Goal: Information Seeking & Learning: Check status

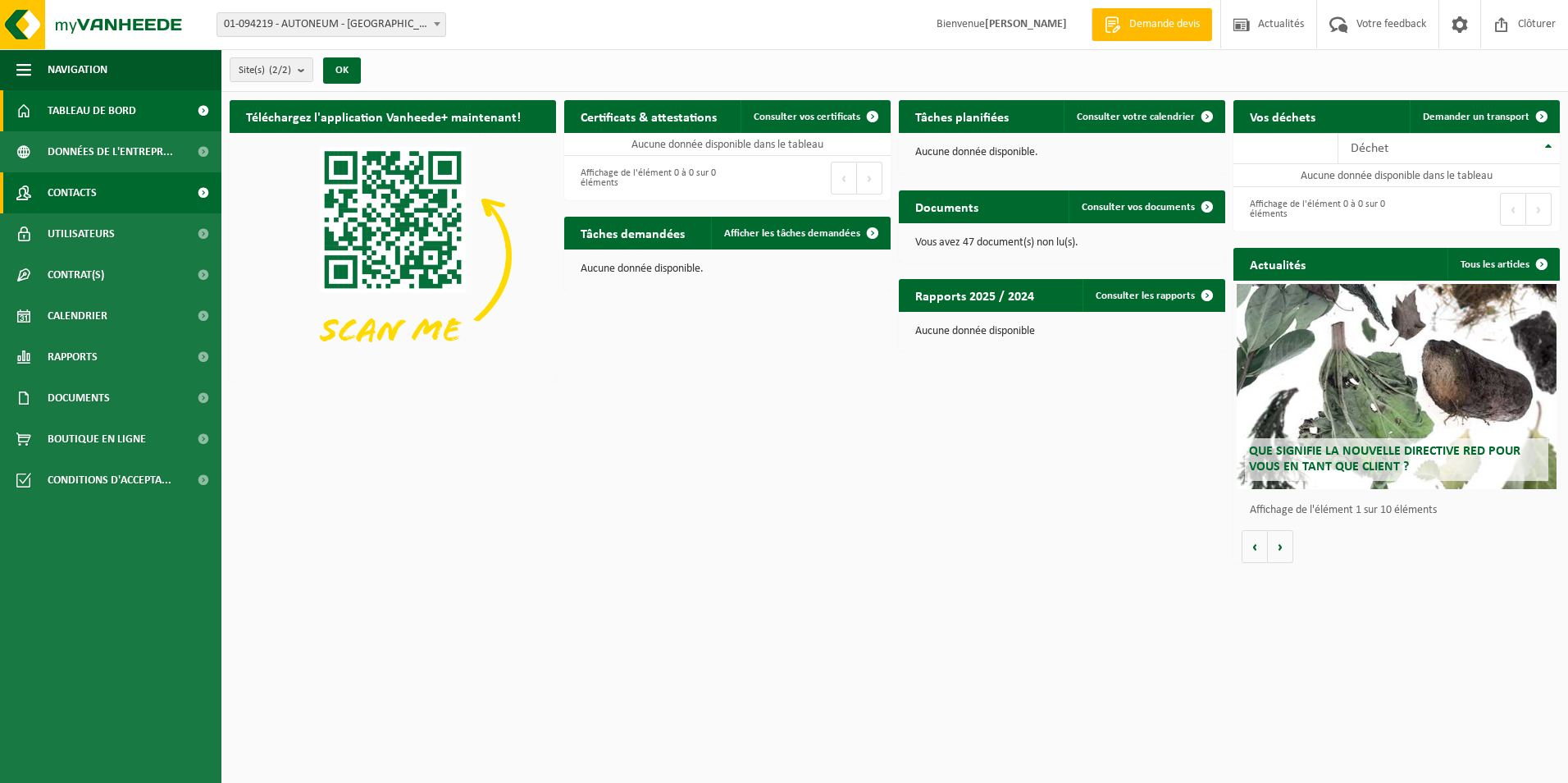
click at [105, 192] on link "Contacts" at bounding box center [111, 193] width 221 height 41
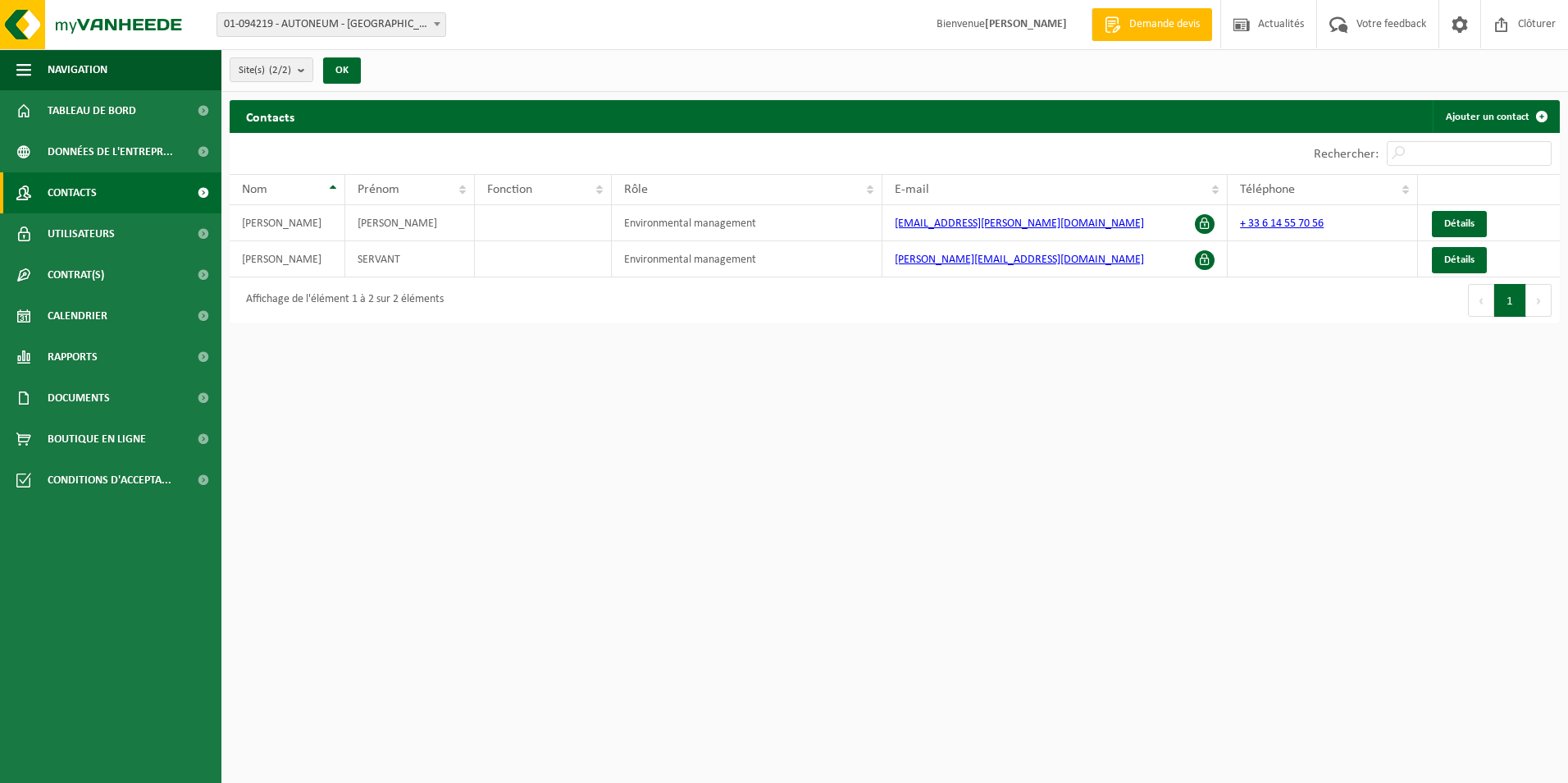
click at [1176, 28] on span "Demande devis" at bounding box center [1164, 24] width 79 height 16
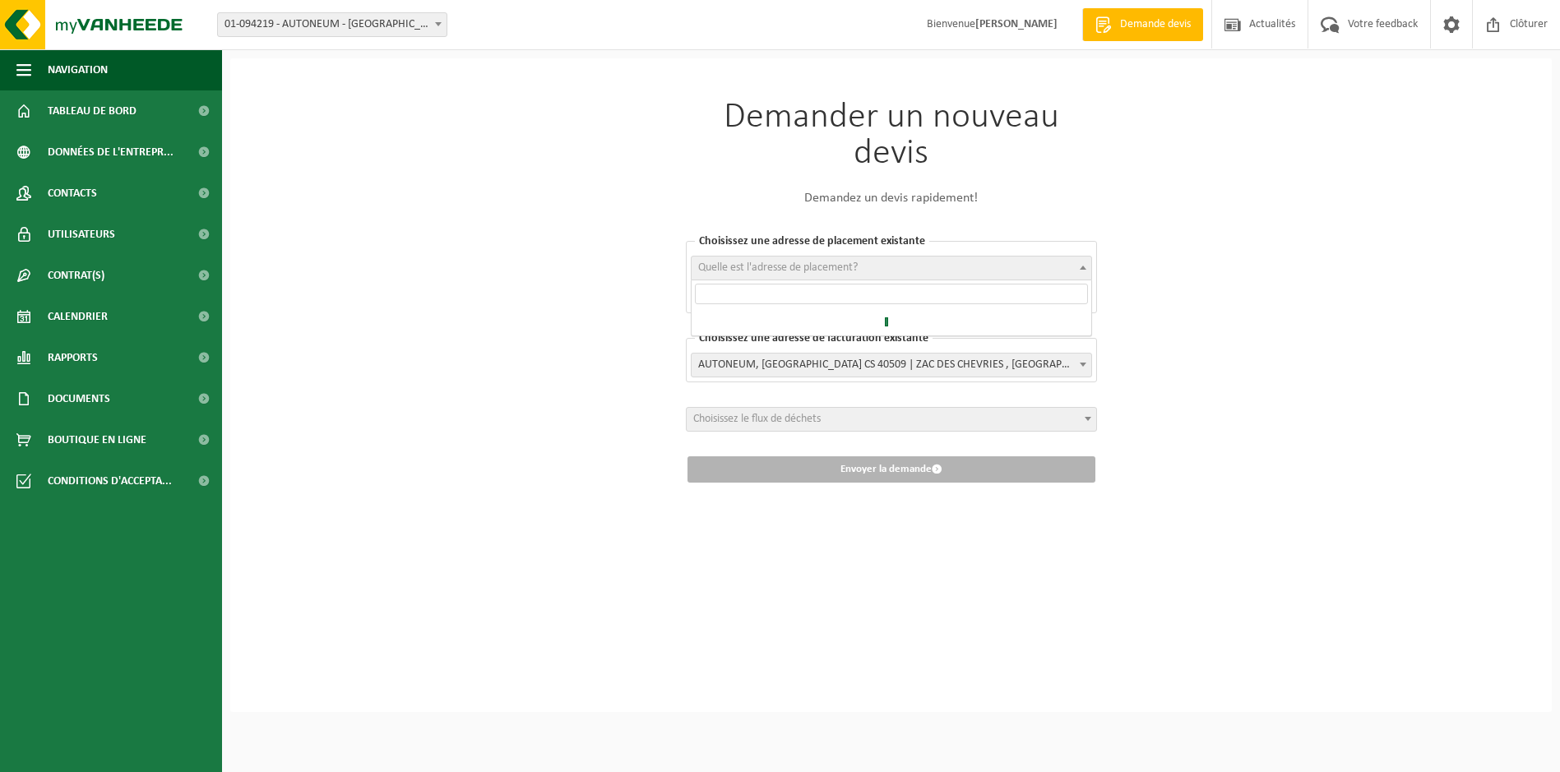
click at [1087, 267] on span at bounding box center [1083, 267] width 16 height 21
click at [717, 264] on span "Quelle est l'adresse de placement?" at bounding box center [778, 268] width 160 height 12
click at [1076, 420] on span "Choisissez le flux de déchets" at bounding box center [892, 419] width 410 height 23
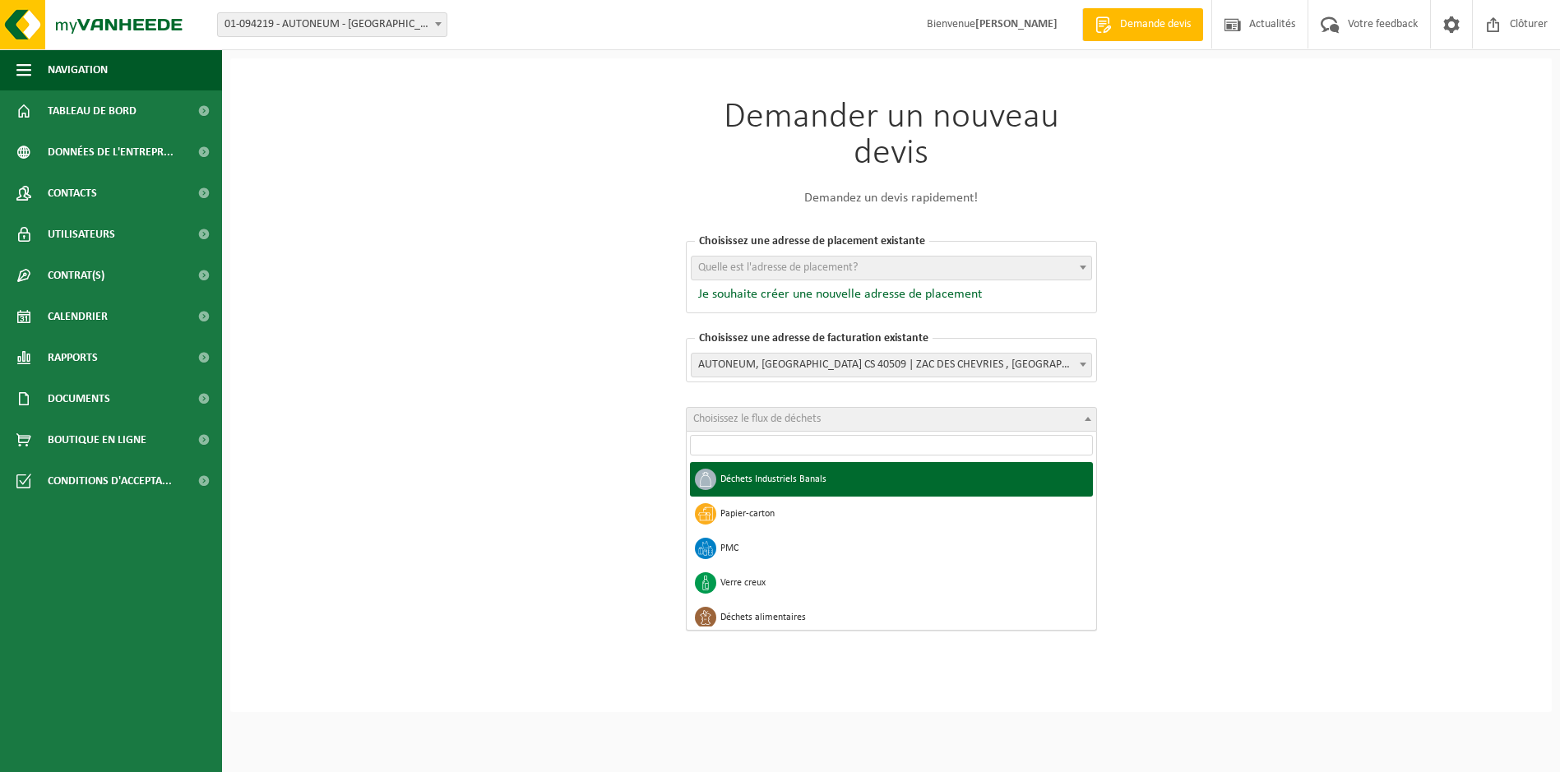
select select "1"
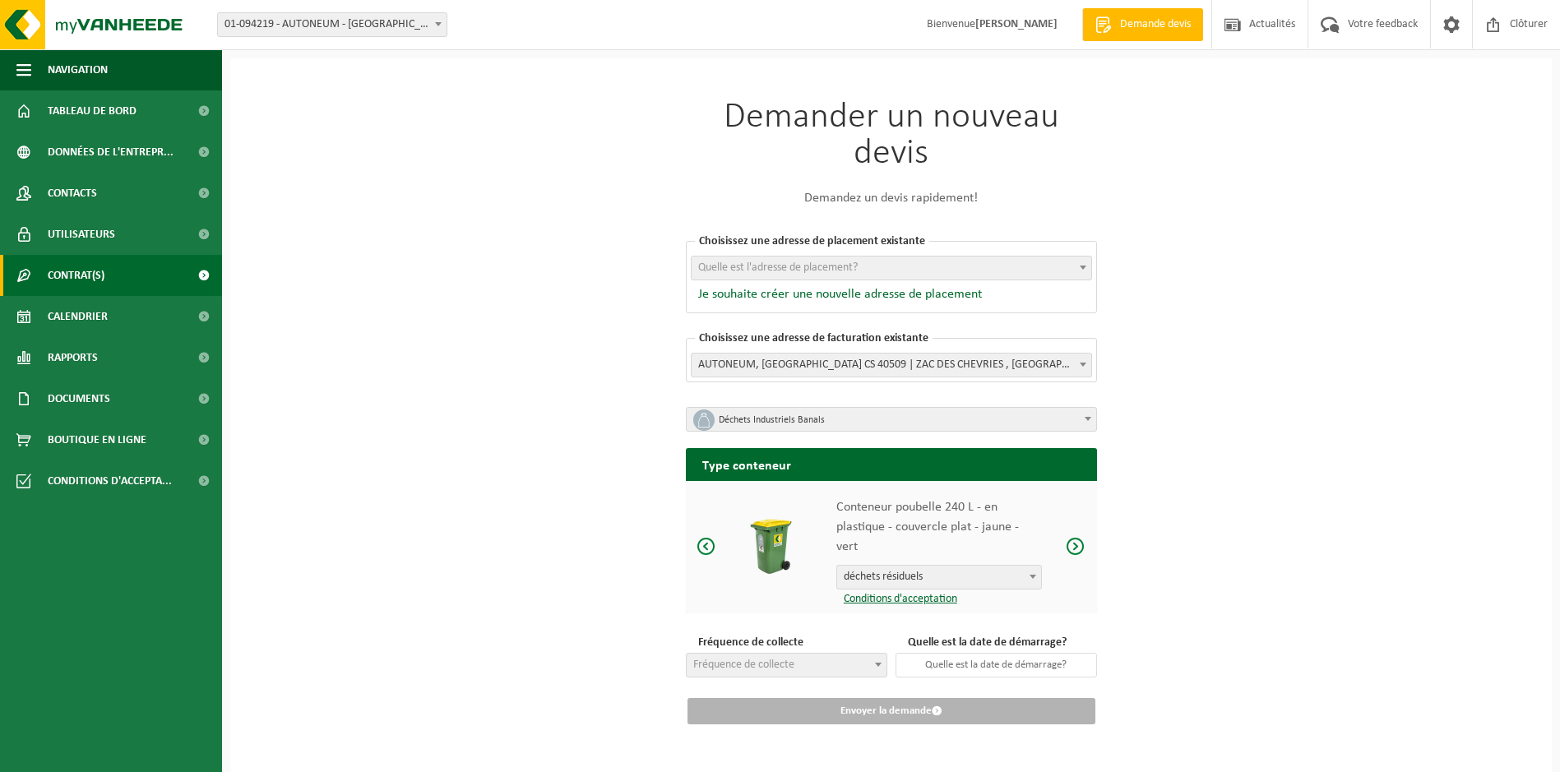
click at [81, 282] on span "Contrat(s)" at bounding box center [76, 275] width 57 height 41
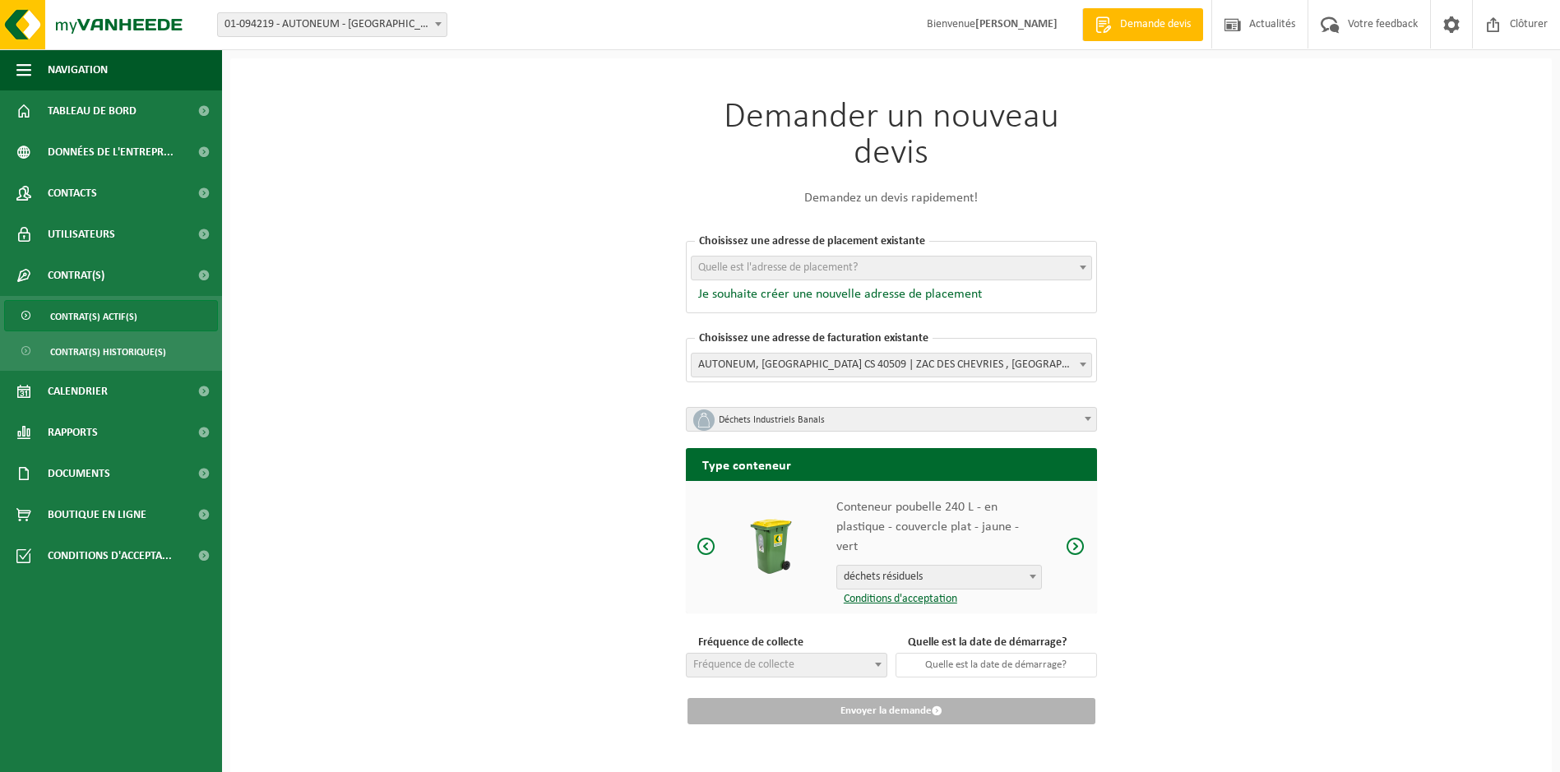
click at [88, 313] on span "Contrat(s) actif(s)" at bounding box center [93, 316] width 87 height 31
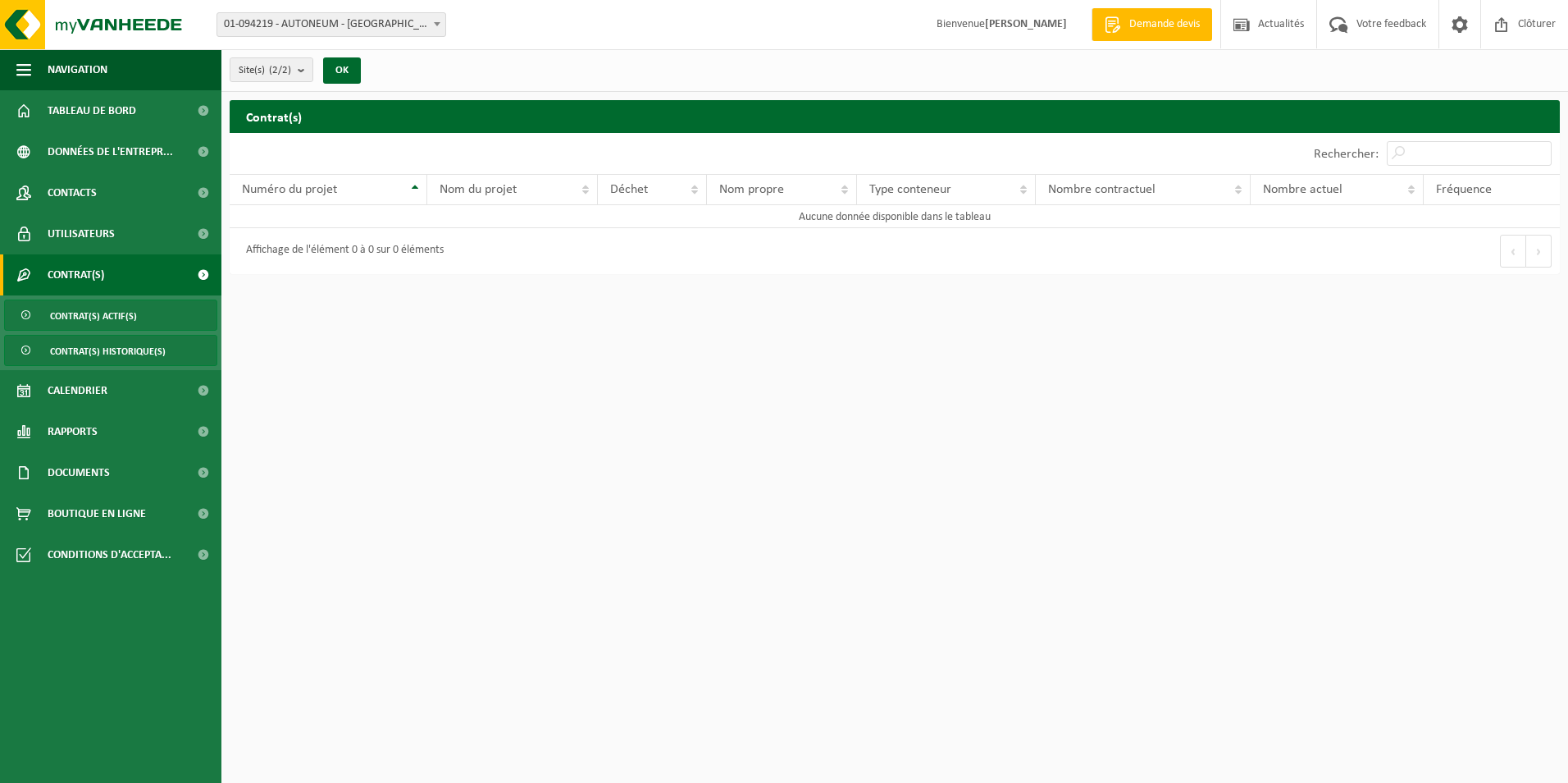
click at [106, 349] on span "Contrat(s) historique(s)" at bounding box center [108, 350] width 116 height 31
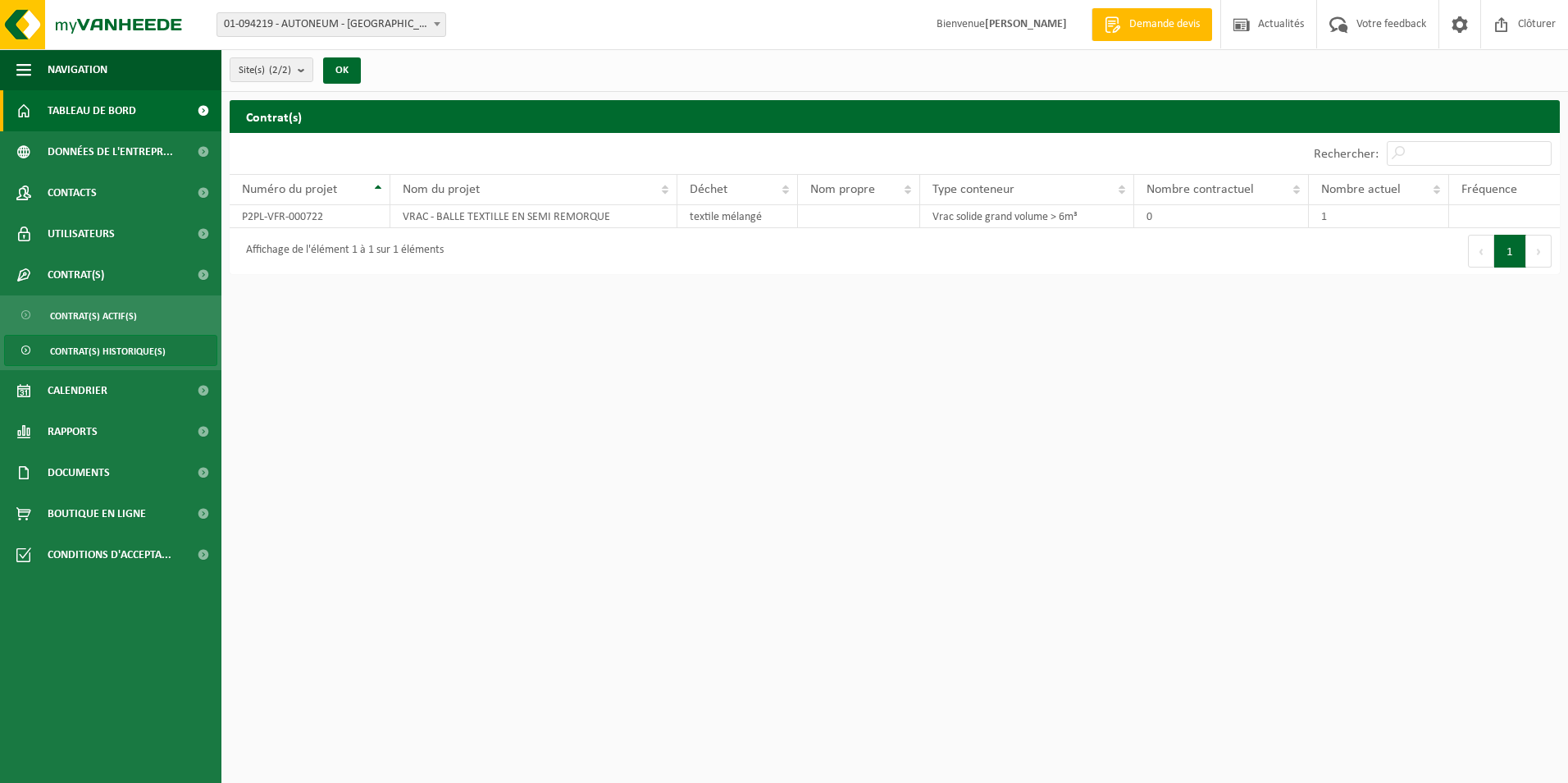
click at [112, 112] on span "Tableau de bord" at bounding box center [92, 110] width 89 height 41
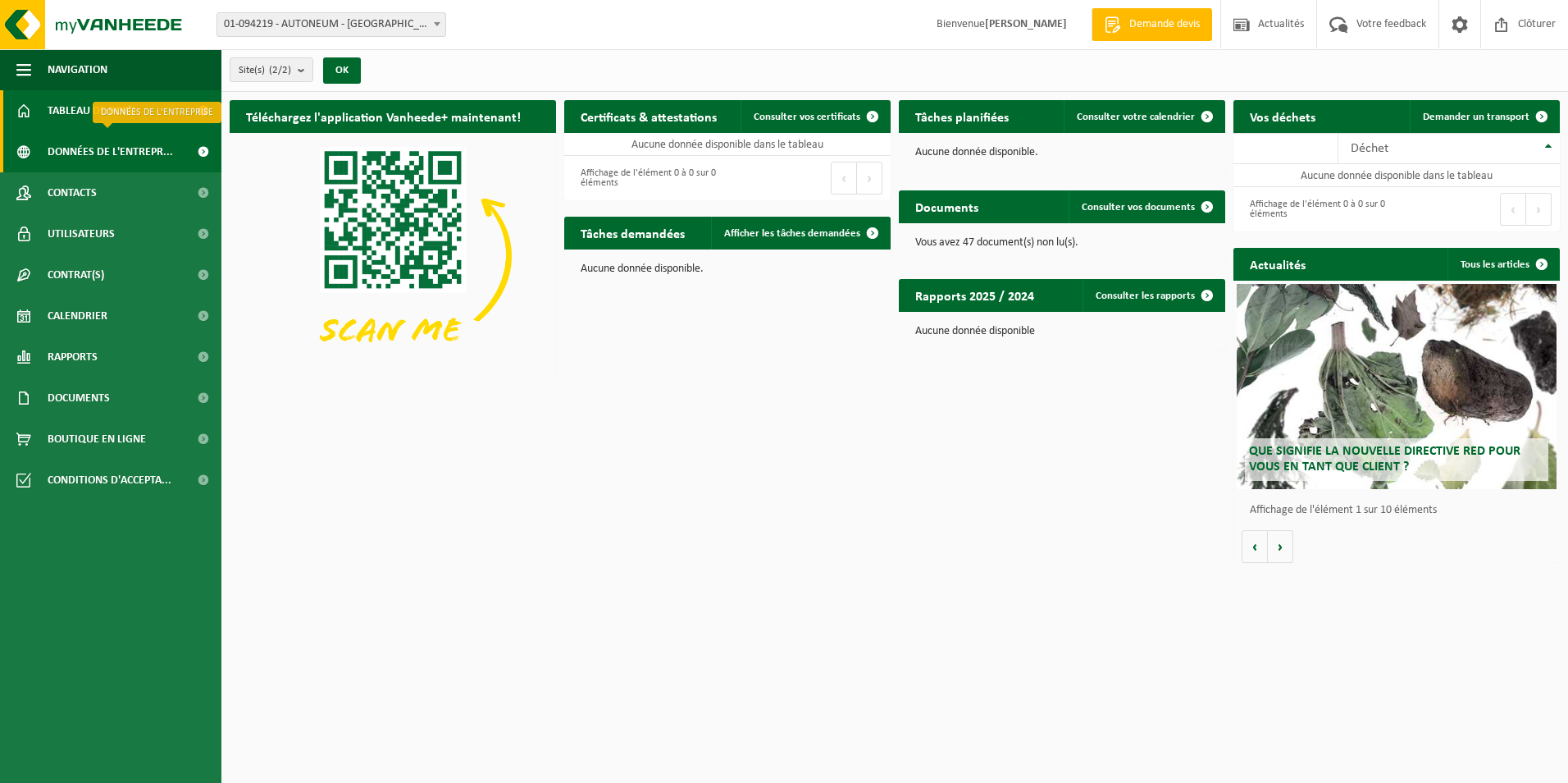
click at [105, 150] on span "Données de l'entrepr..." at bounding box center [111, 152] width 126 height 41
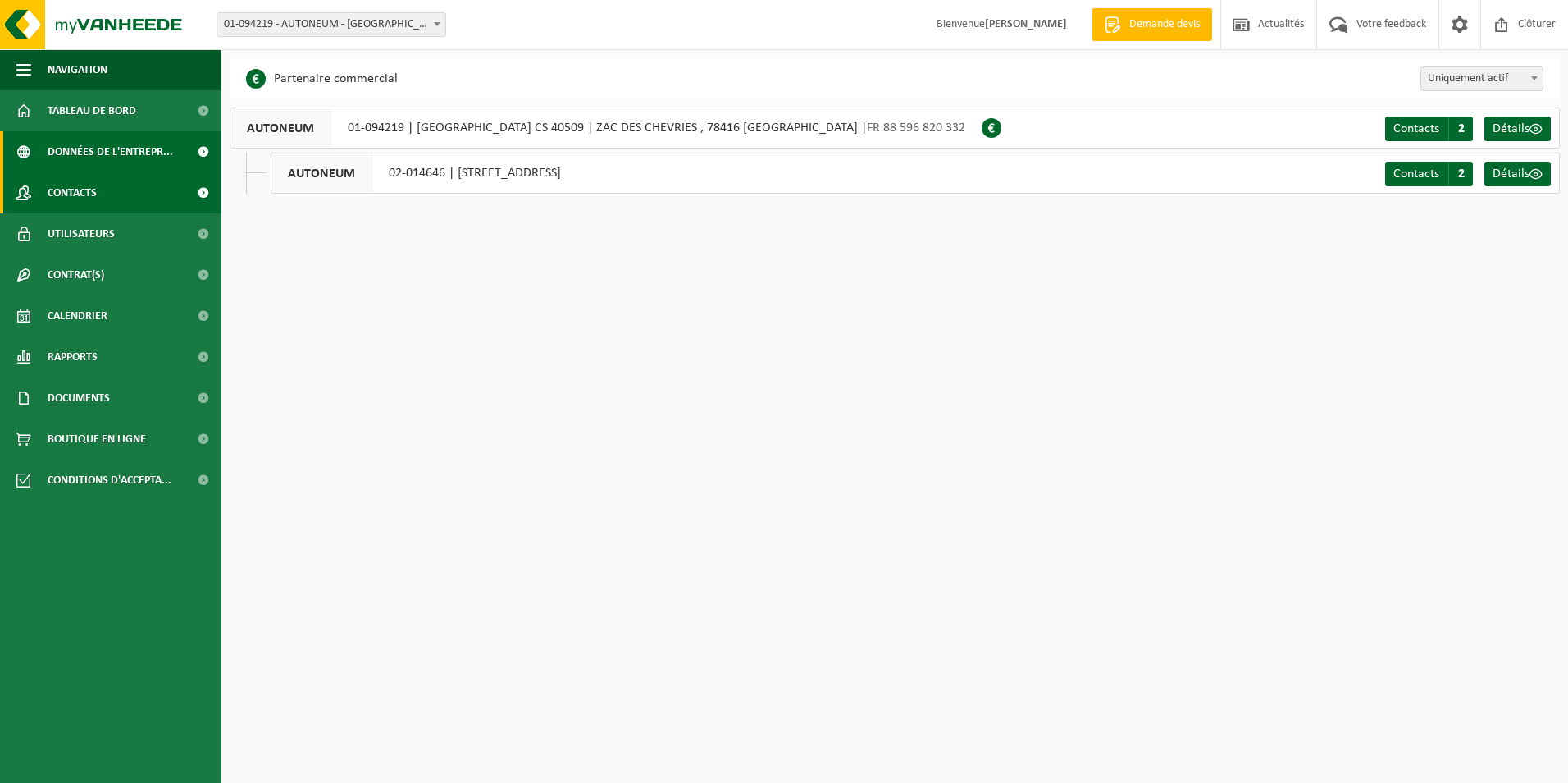
click at [91, 190] on span "Contacts" at bounding box center [72, 193] width 49 height 41
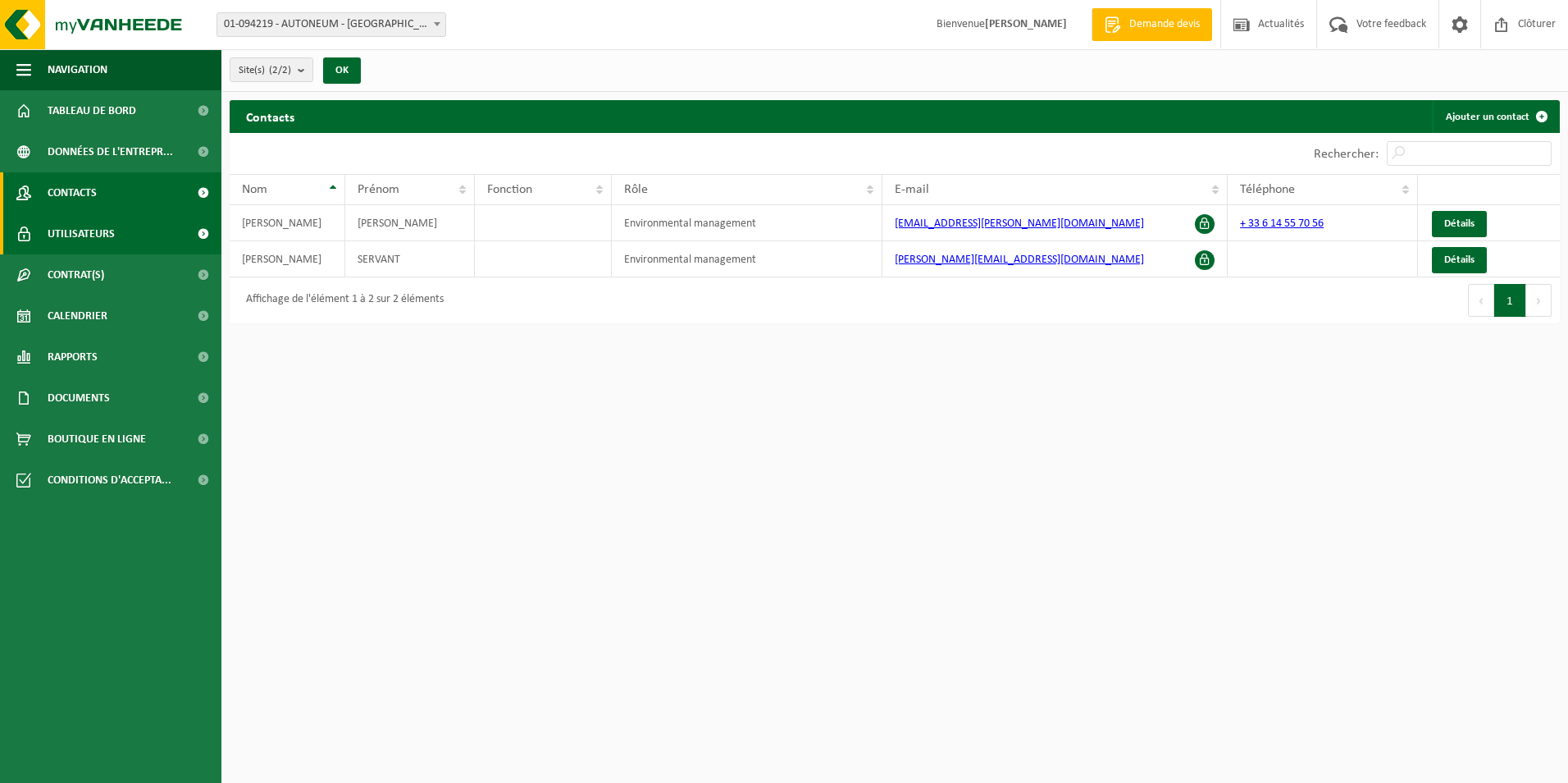
click at [89, 235] on span "Utilisateurs" at bounding box center [81, 233] width 67 height 41
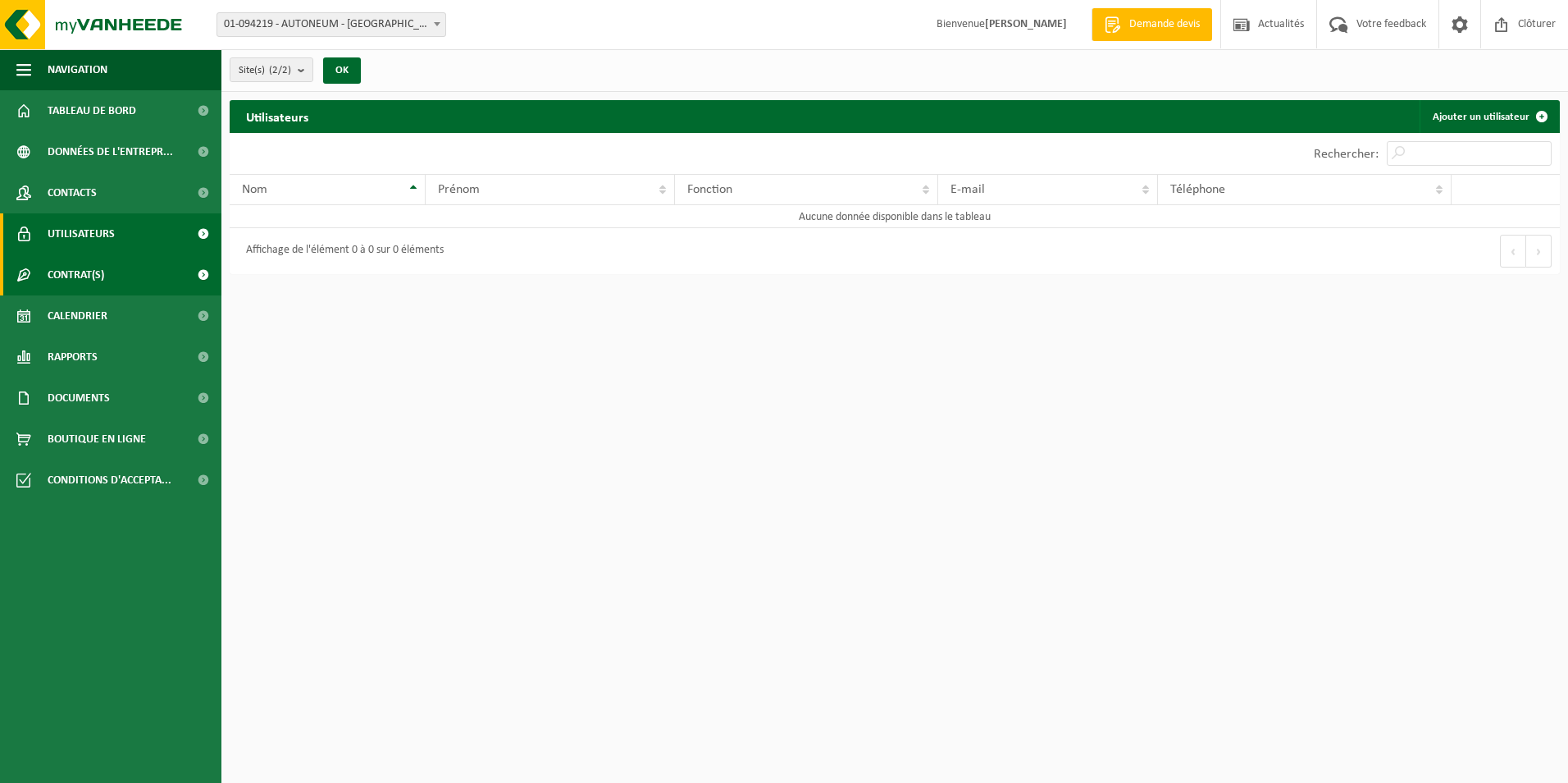
click at [93, 278] on span "Contrat(s)" at bounding box center [76, 274] width 57 height 41
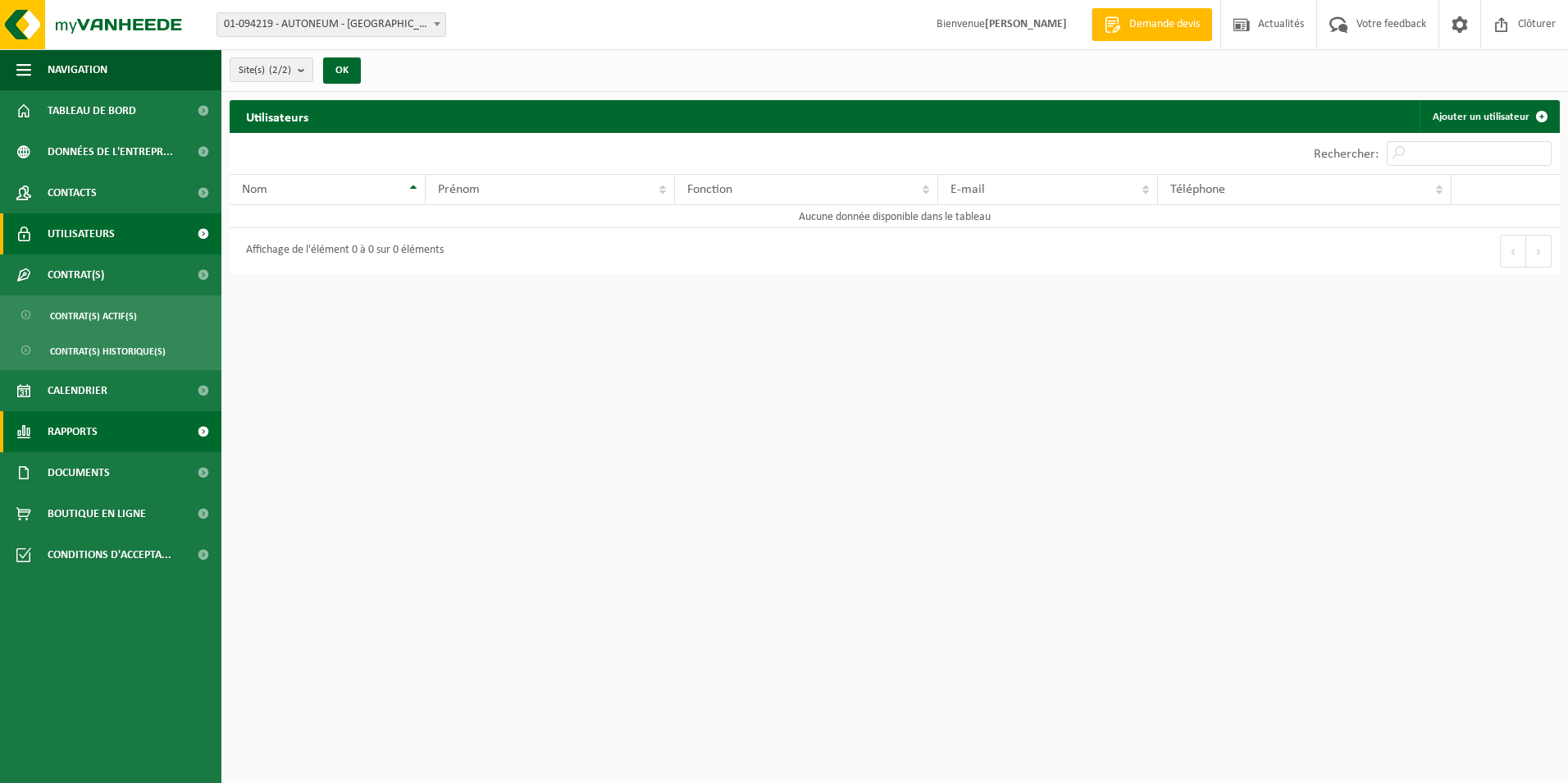
click at [78, 430] on span "Rapports" at bounding box center [73, 431] width 50 height 41
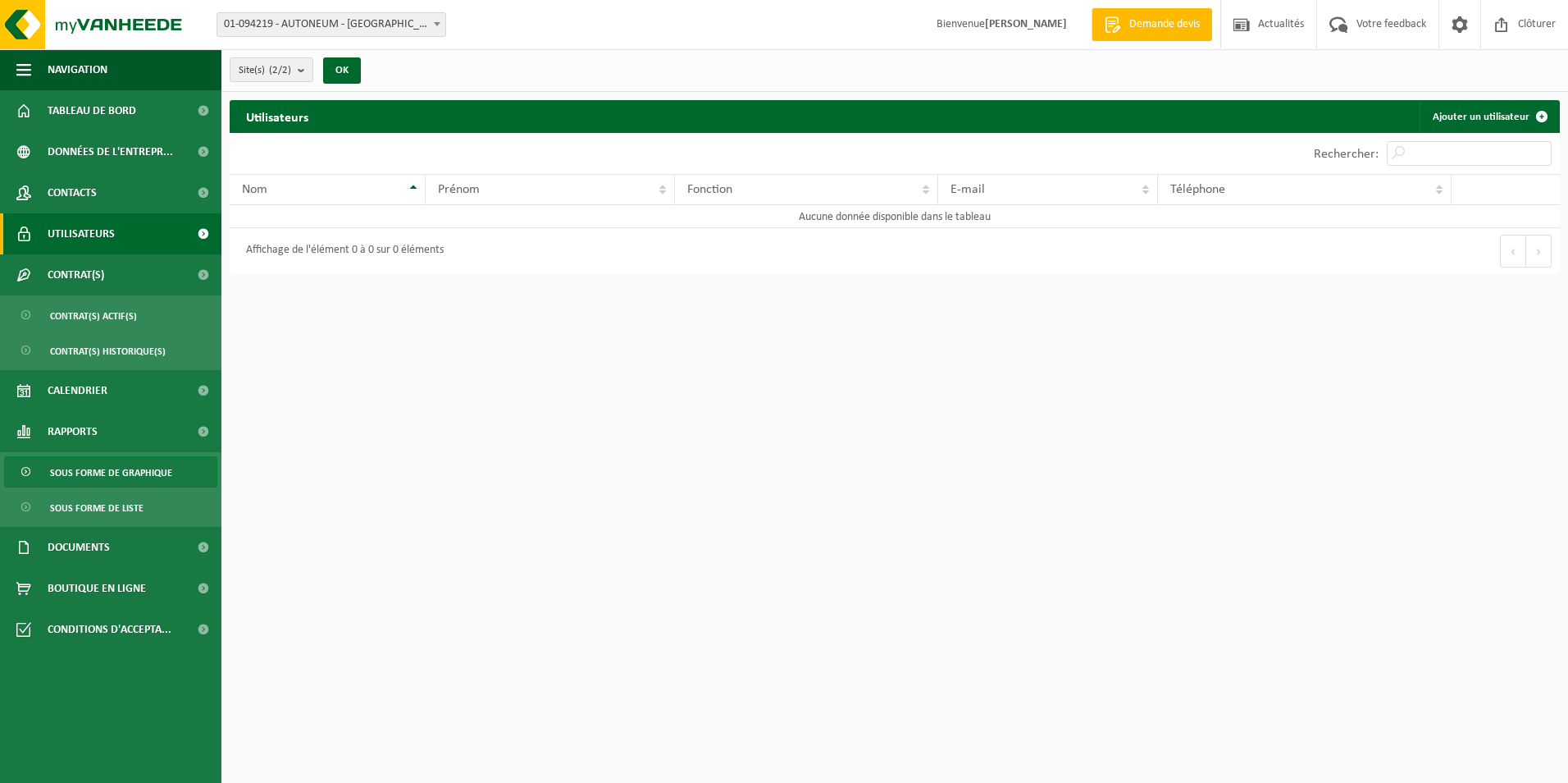
click at [102, 468] on span "Sous forme de graphique" at bounding box center [111, 472] width 123 height 31
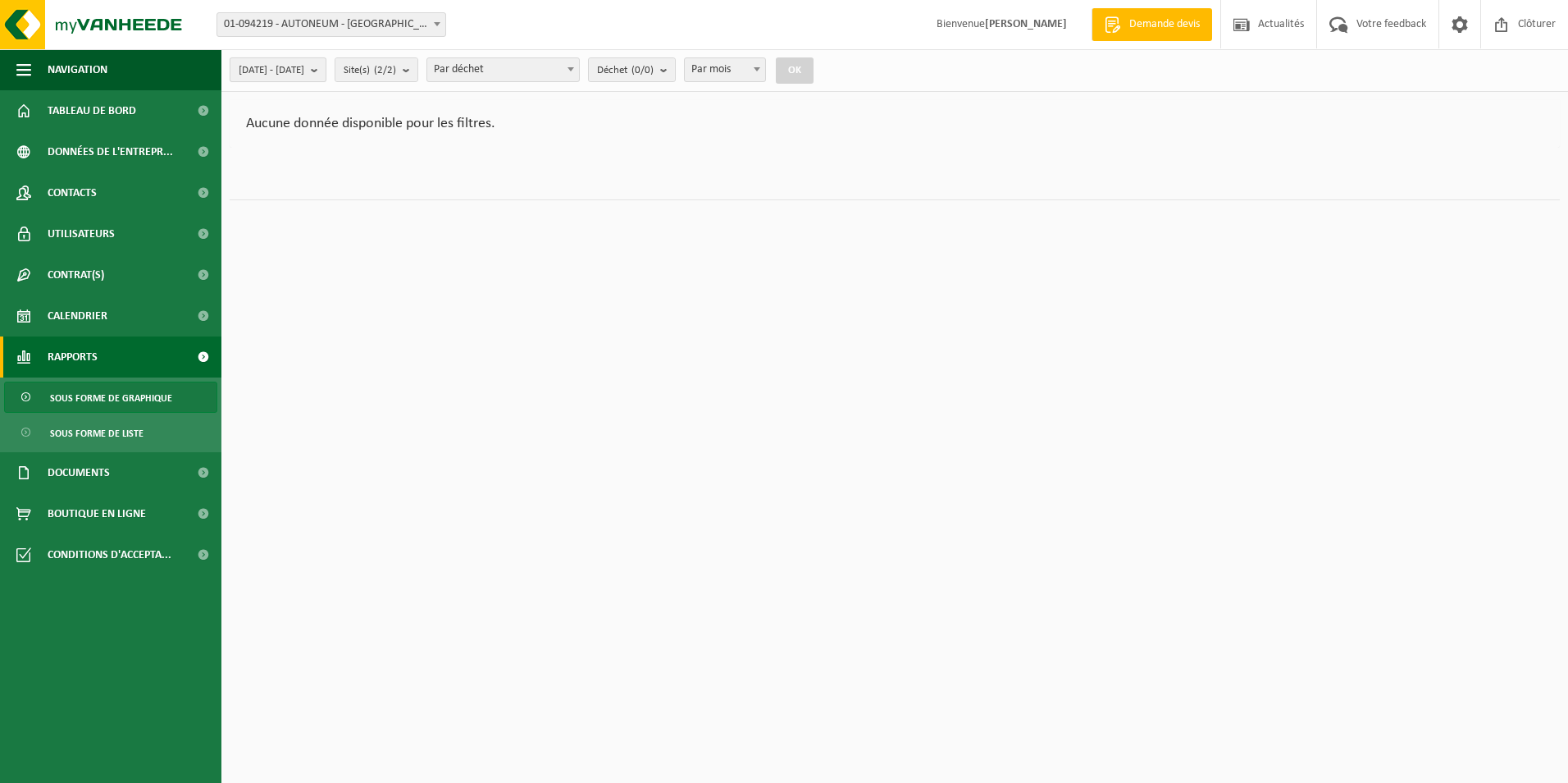
click at [326, 69] on b "submit" at bounding box center [318, 69] width 15 height 23
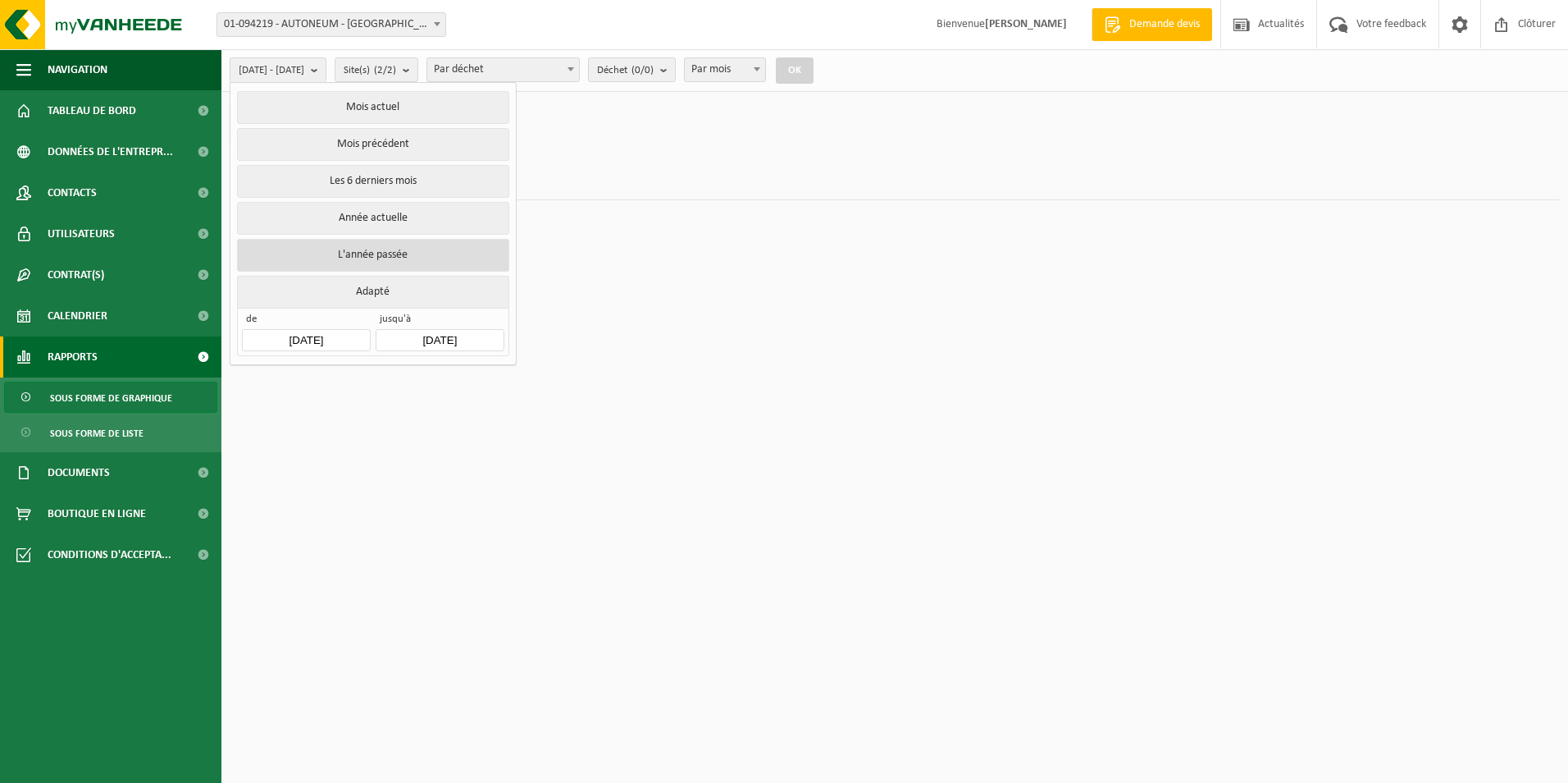
click at [388, 252] on button "L'année passée" at bounding box center [373, 254] width 271 height 33
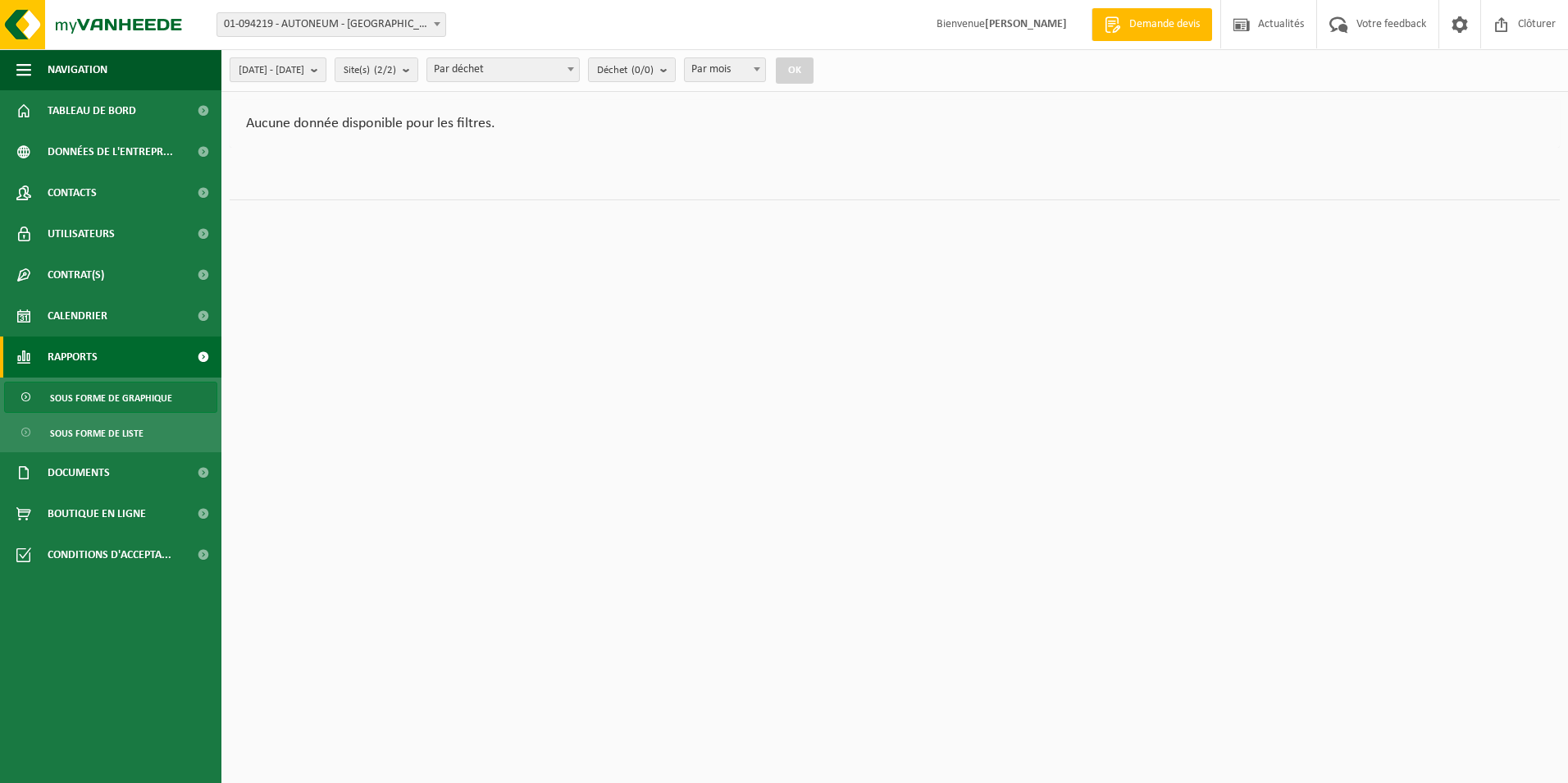
click at [326, 68] on b "submit" at bounding box center [318, 69] width 15 height 23
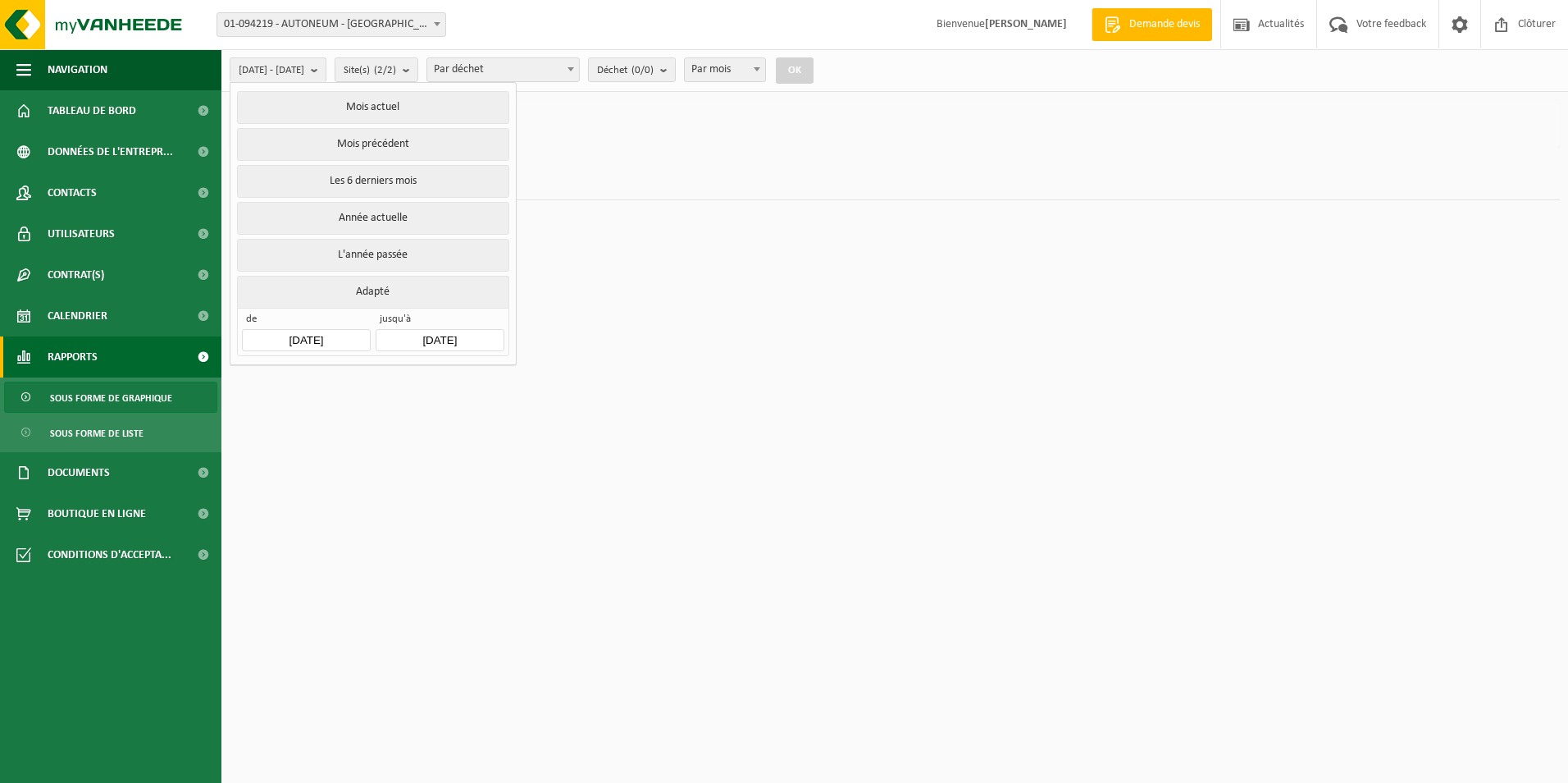
click at [659, 145] on div "Aucune donnée disponible pour les filtres." at bounding box center [894, 124] width 1330 height 48
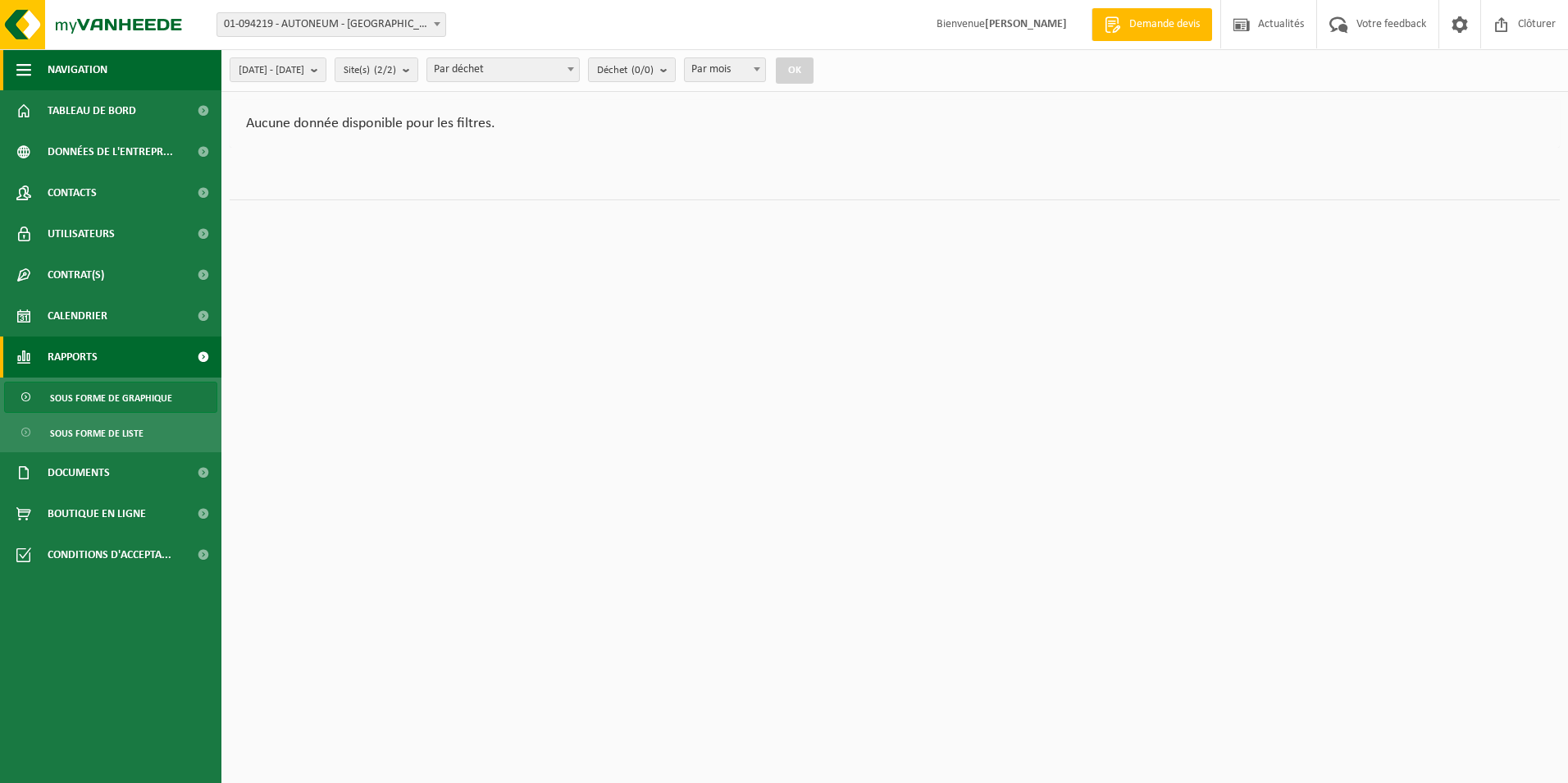
click at [25, 61] on span "button" at bounding box center [23, 69] width 15 height 41
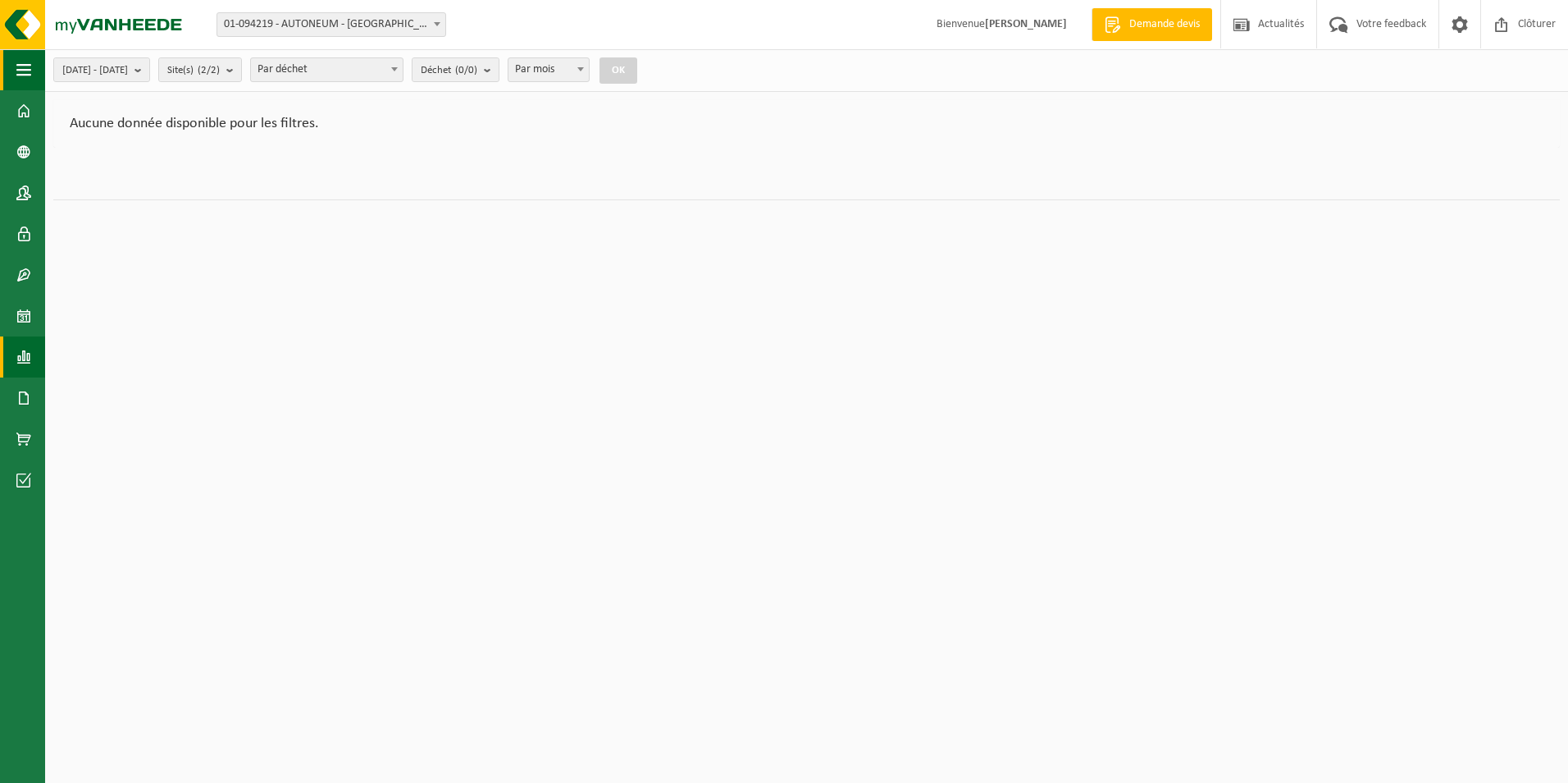
click at [25, 67] on span "button" at bounding box center [23, 69] width 15 height 41
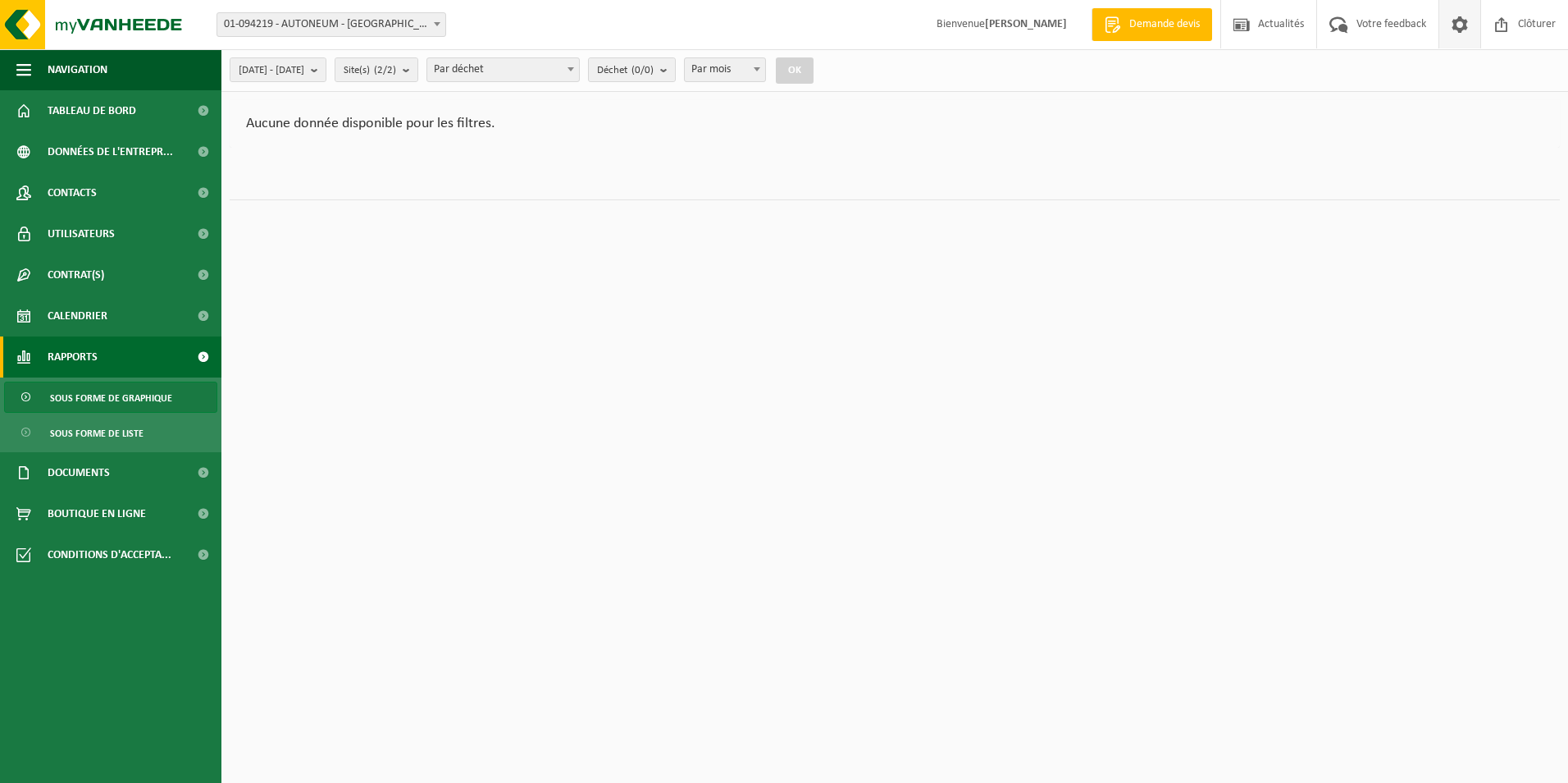
click at [1455, 30] on span at bounding box center [1459, 24] width 25 height 49
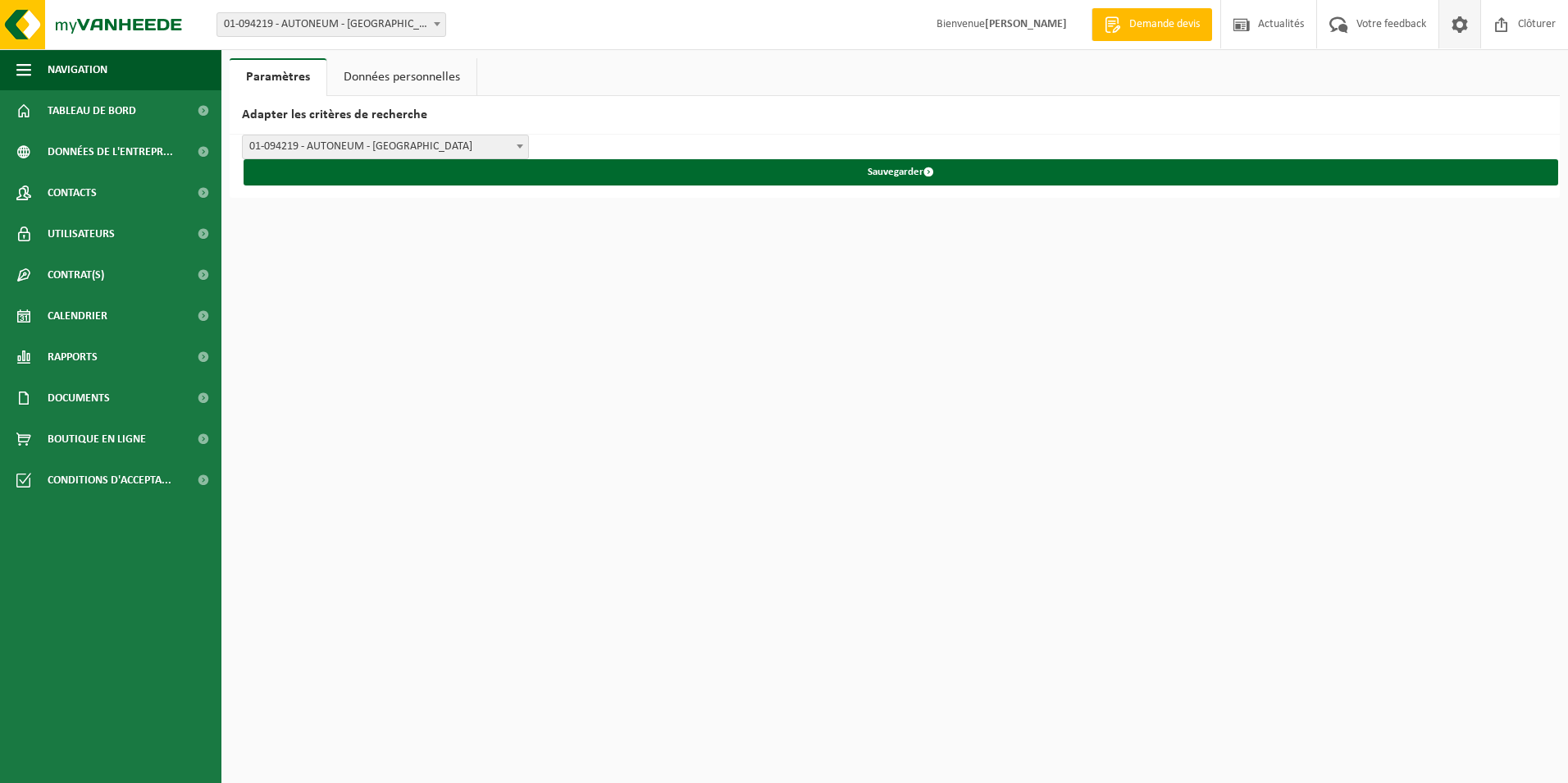
click at [1453, 30] on span at bounding box center [1459, 24] width 25 height 49
